Goal: Register for event/course

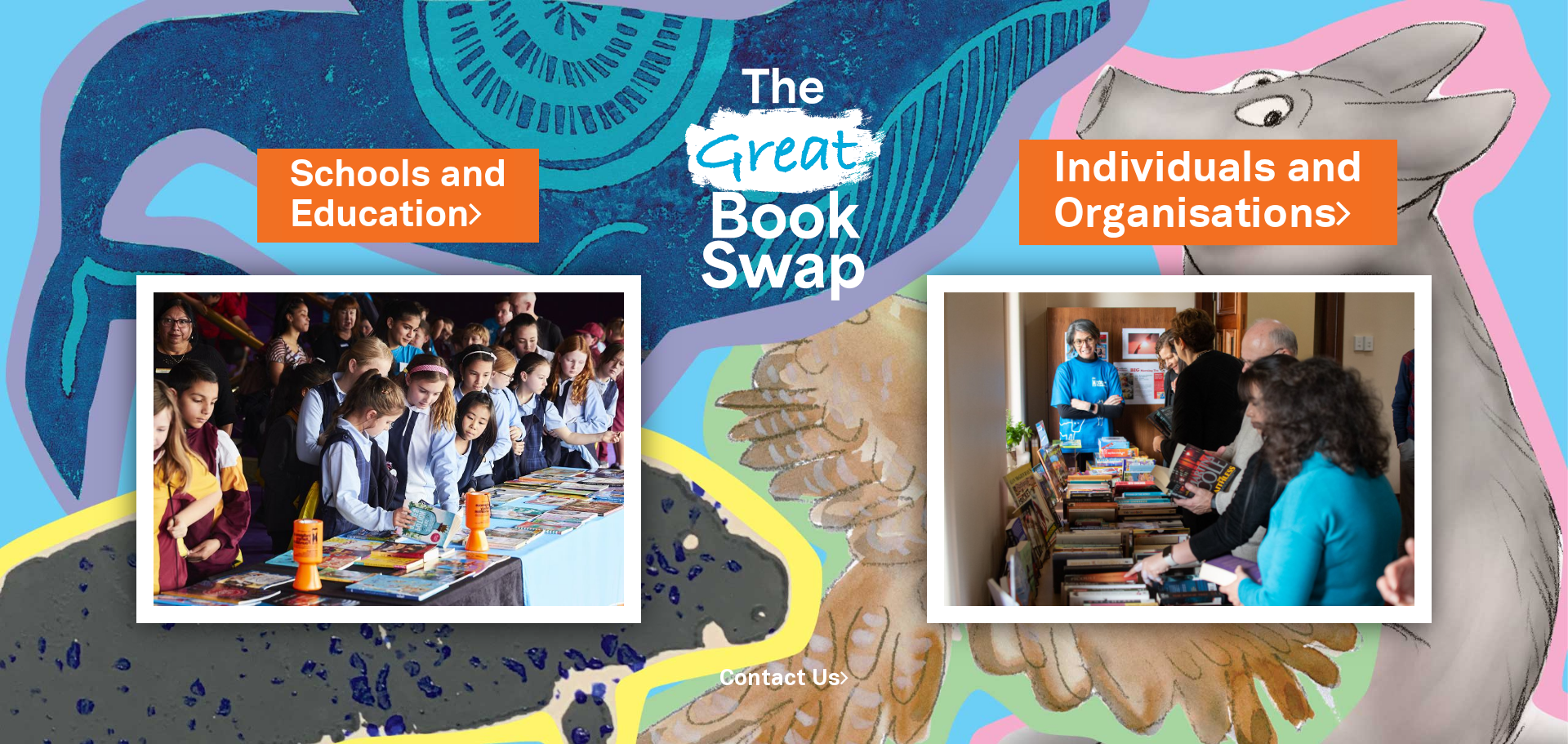
click at [1186, 182] on link "Individuals and Organisations" at bounding box center [1208, 192] width 309 height 103
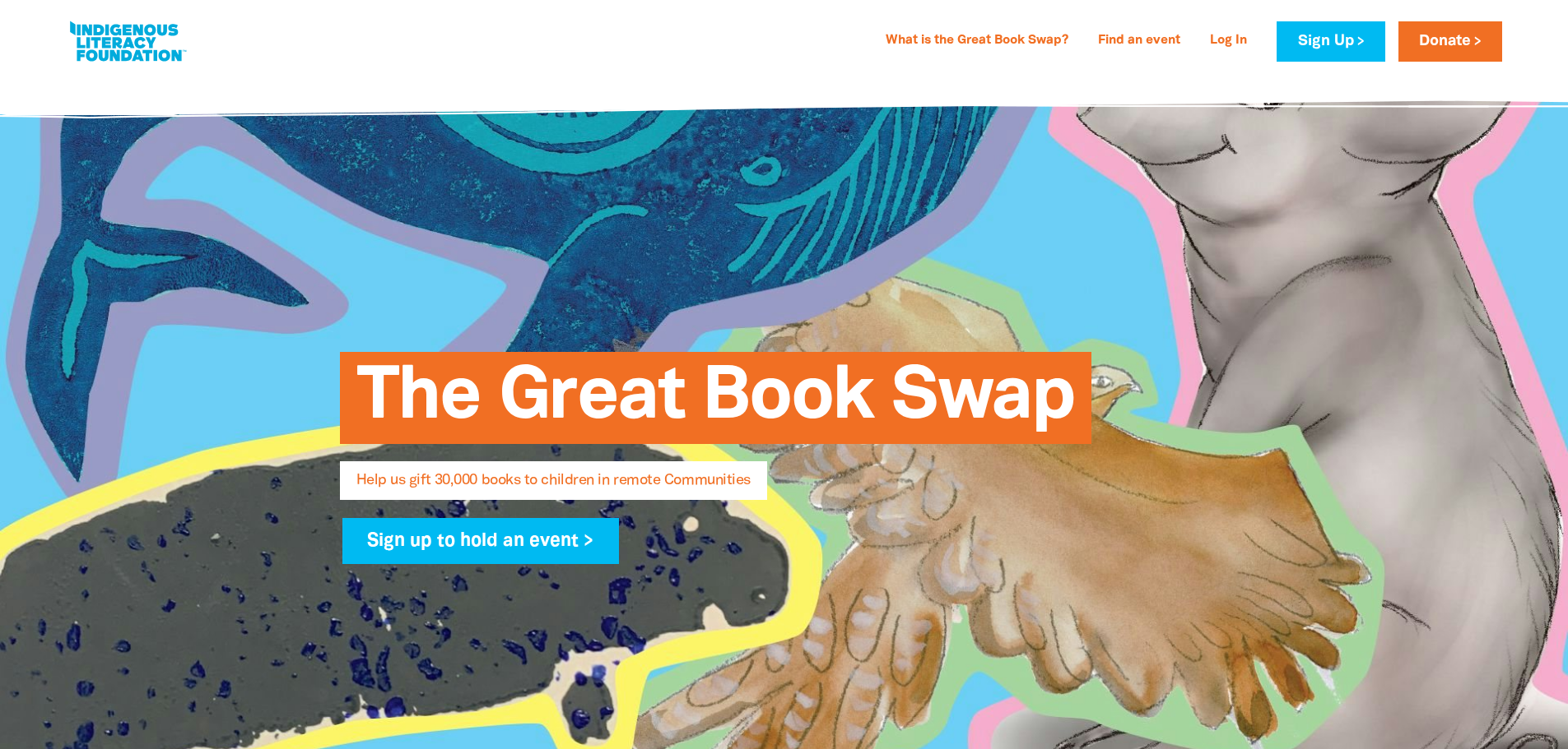
select select "AU"
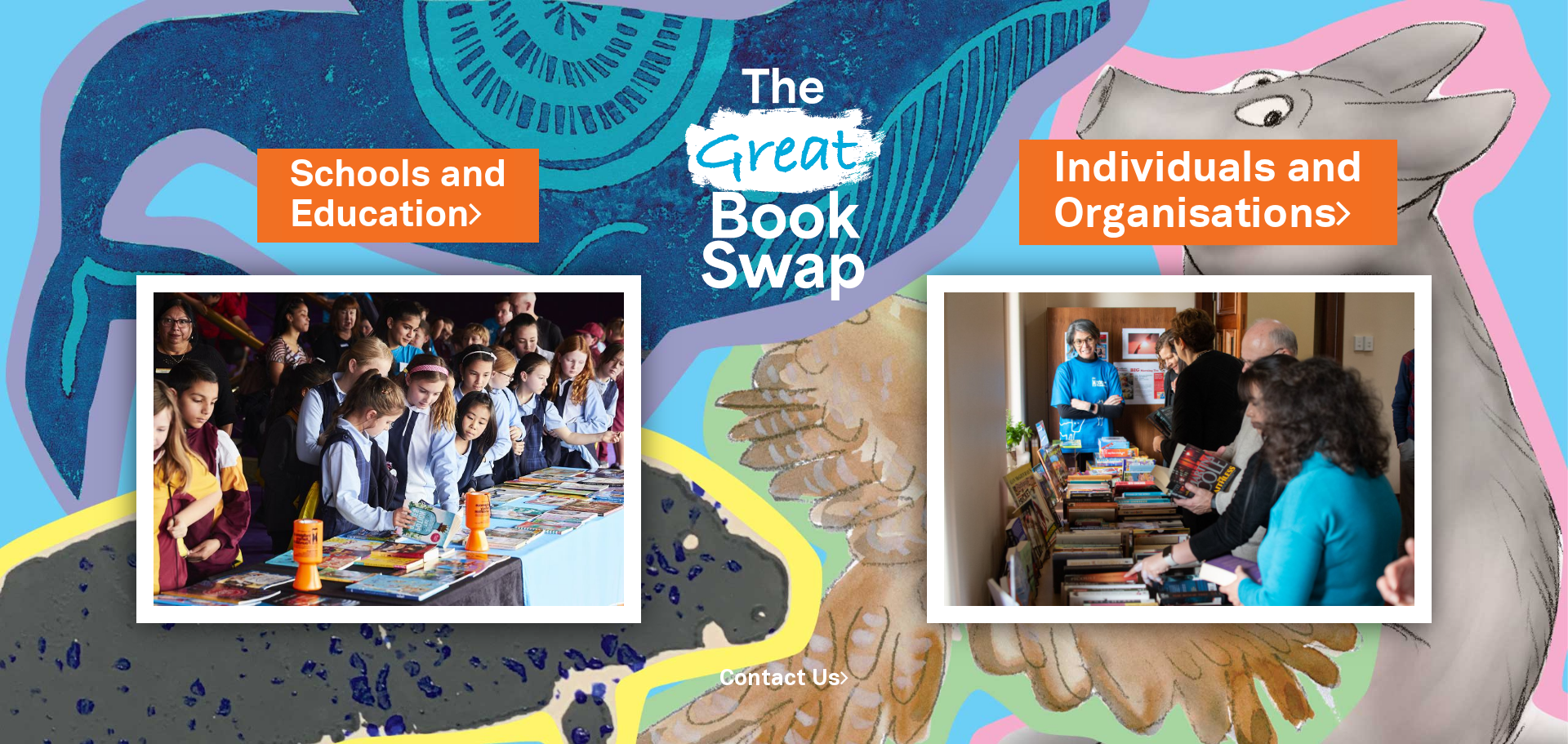
click at [1168, 174] on link "Individuals and Organisations" at bounding box center [1208, 192] width 309 height 103
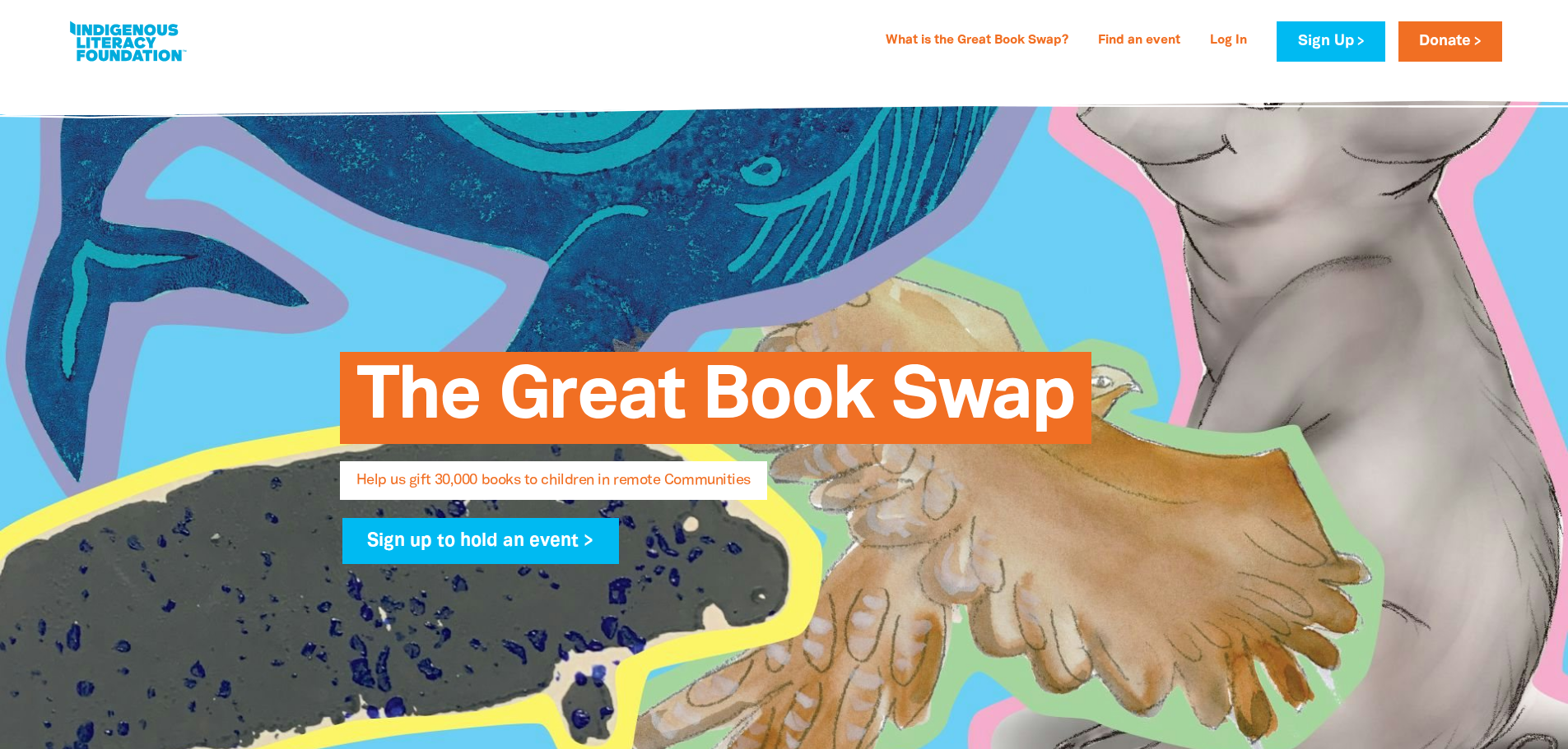
select select "AU"
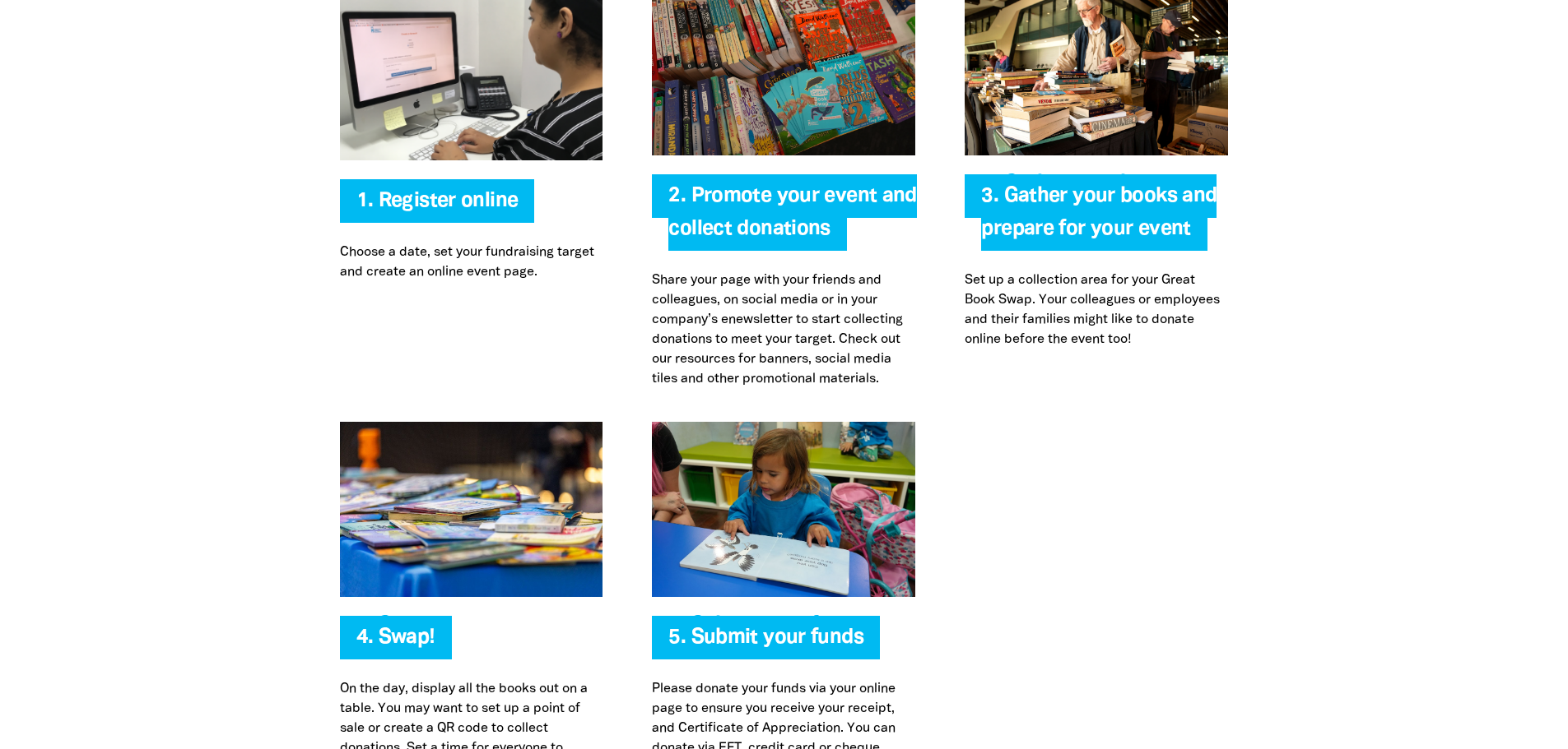
scroll to position [3373, 0]
